Goal: Task Accomplishment & Management: Manage account settings

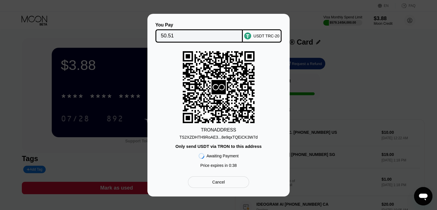
click at [220, 181] on div "Cancel" at bounding box center [218, 181] width 13 height 5
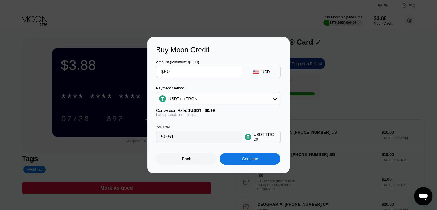
click at [192, 160] on div "Back" at bounding box center [186, 158] width 61 height 11
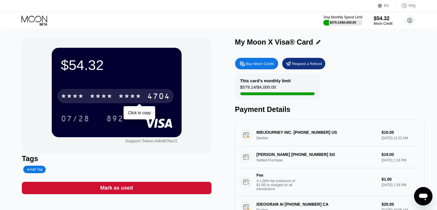
click at [104, 96] on div "* * * *" at bounding box center [101, 96] width 23 height 9
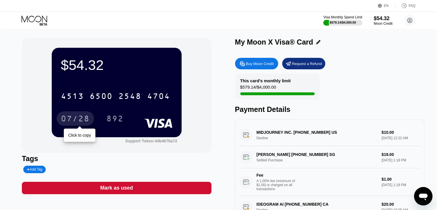
click at [80, 116] on div "07/28" at bounding box center [75, 119] width 29 height 9
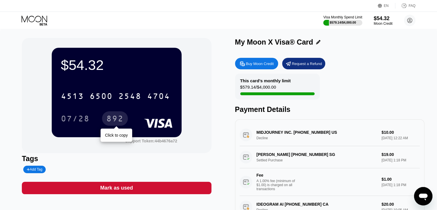
click at [110, 120] on div "892" at bounding box center [114, 119] width 17 height 9
